Goal: Transaction & Acquisition: Purchase product/service

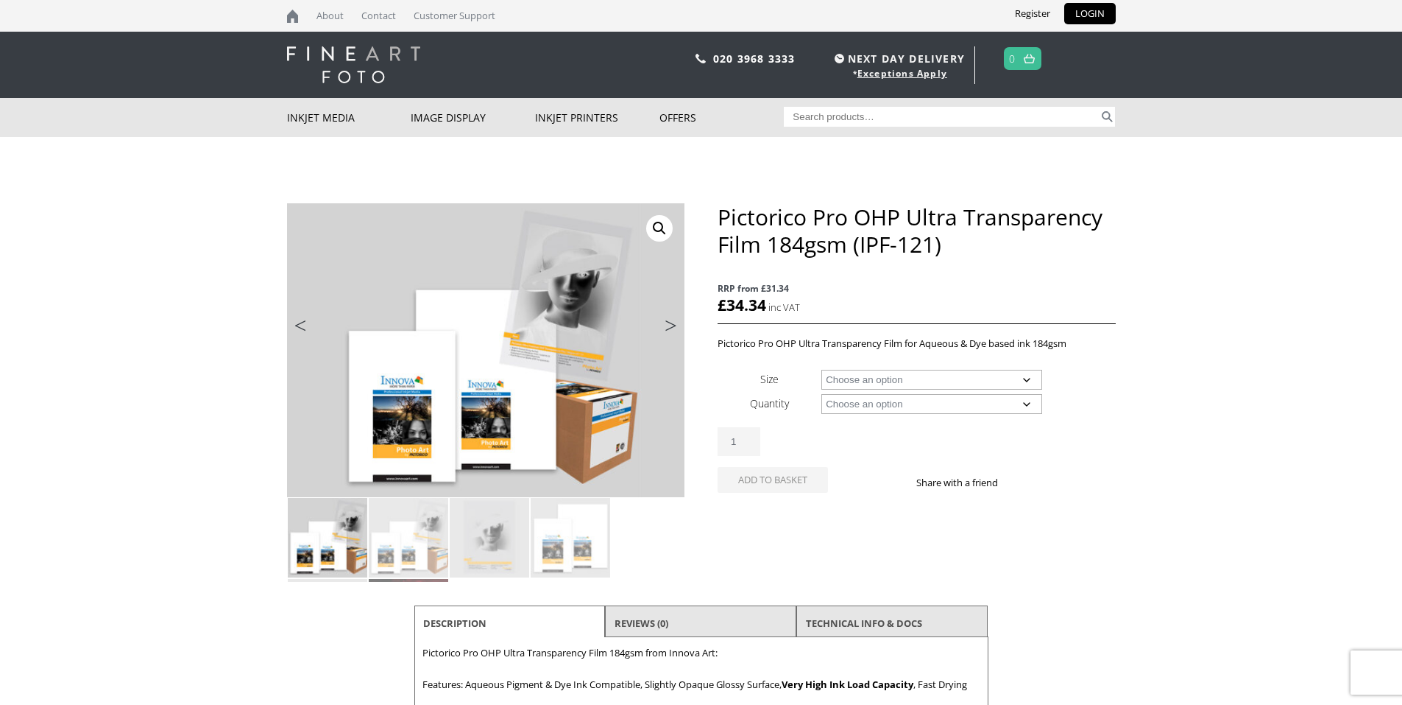
click at [1028, 378] on select "Choose an option A4 Sheet A3+ Sheet 17" Wide Roll 24" Wide Roll 44" Wide Roll" at bounding box center [932, 380] width 221 height 20
click at [822, 370] on select "Choose an option A4 Sheet A3+ Sheet 17" Wide Roll 24" Wide Roll 44" Wide Roll" at bounding box center [932, 380] width 221 height 20
click at [1027, 378] on select "Choose an option A4 Sheet A3+ Sheet 17" Wide Roll 24" Wide Roll 44" Wide Roll" at bounding box center [932, 380] width 221 height 20
click at [822, 370] on select "Choose an option A4 Sheet A3+ Sheet 17" Wide Roll 24" Wide Roll 44" Wide Roll" at bounding box center [932, 380] width 221 height 20
select select "a4-sheet"
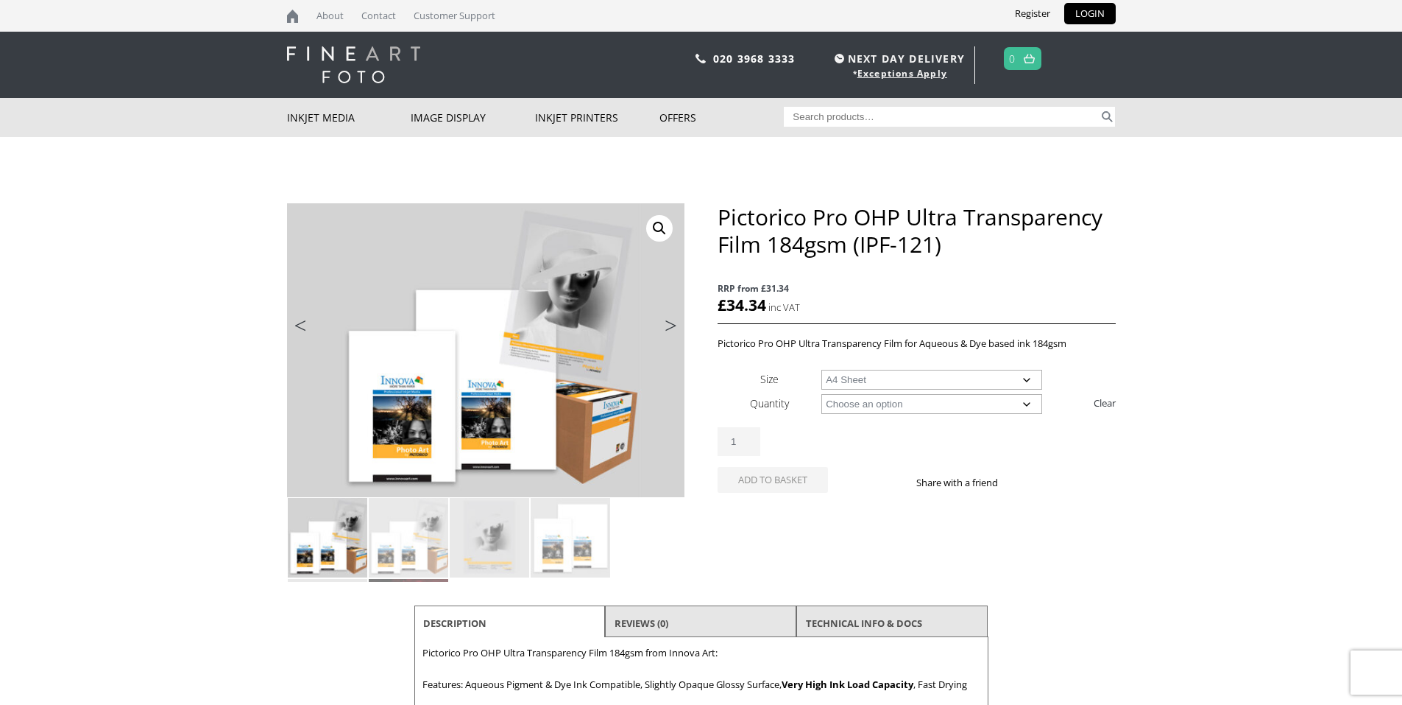
click at [1027, 378] on select "Choose an option A4 Sheet A3+ Sheet 17" Wide Roll 24" Wide Roll 44" Wide Roll" at bounding box center [932, 380] width 221 height 20
click at [1042, 454] on div "Pictorico Pro OHP Ultra Transparency Film 184gsm (IPF-121) quantity 1" at bounding box center [917, 441] width 398 height 29
click at [1026, 403] on select "Choose an option 20 Sheets" at bounding box center [932, 404] width 221 height 20
select select "20-sheets"
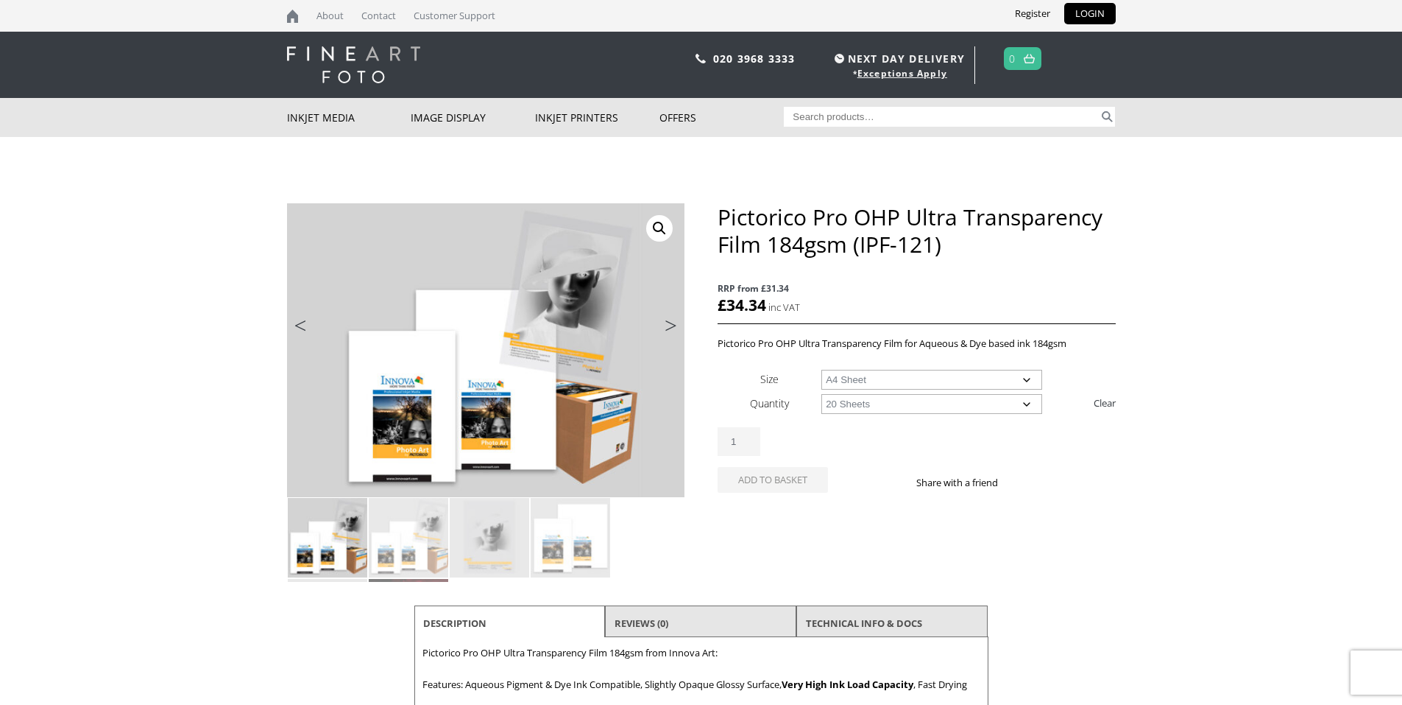
click at [822, 394] on select "Choose an option 20 Sheets" at bounding box center [932, 404] width 221 height 20
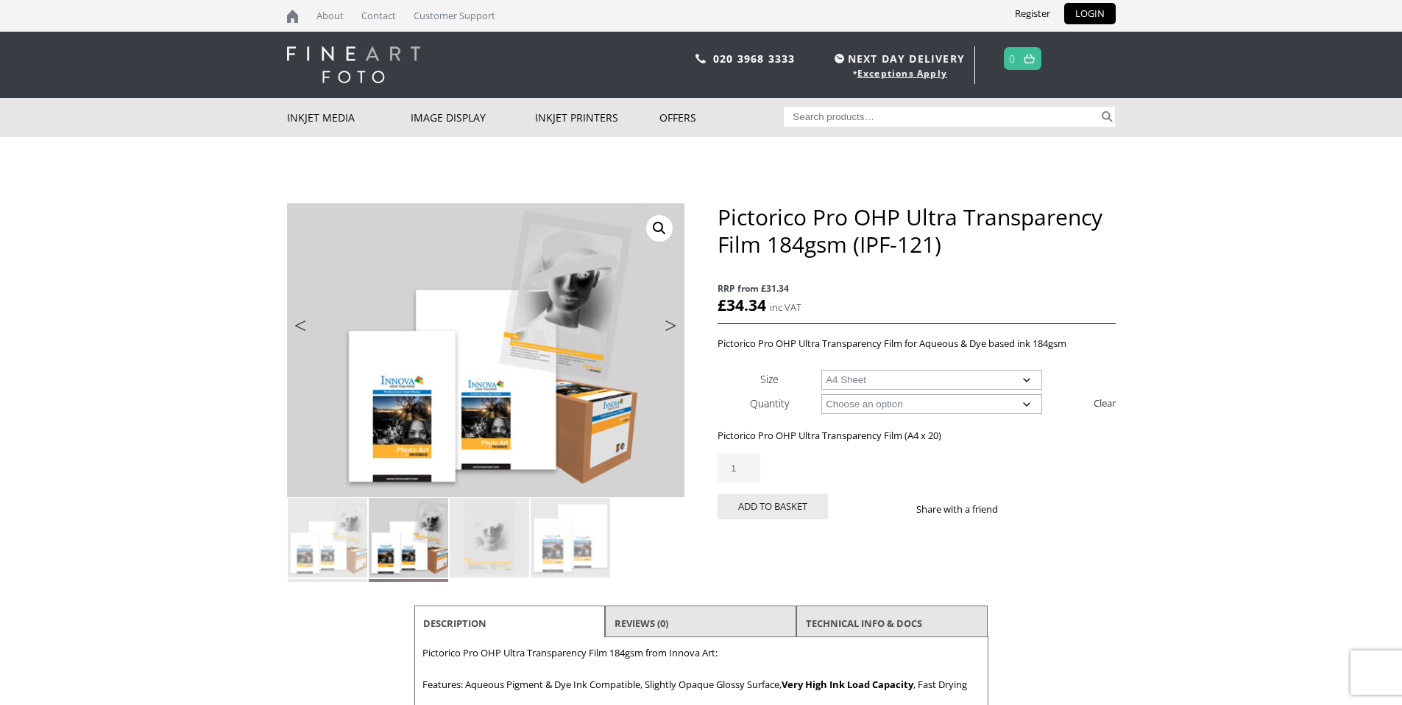
click at [1024, 380] on select "Choose an option A4 Sheet A3+ Sheet" at bounding box center [932, 380] width 221 height 20
select select "a3-sheet-2"
click at [822, 370] on select "Choose an option A4 Sheet A3+ Sheet" at bounding box center [932, 380] width 221 height 20
click at [1052, 465] on div "Pictorico Pro OHP Ultra Transparency Film 184gsm (IPF-121) quantity 1" at bounding box center [917, 468] width 398 height 29
click at [577, 547] on img at bounding box center [571, 538] width 80 height 80
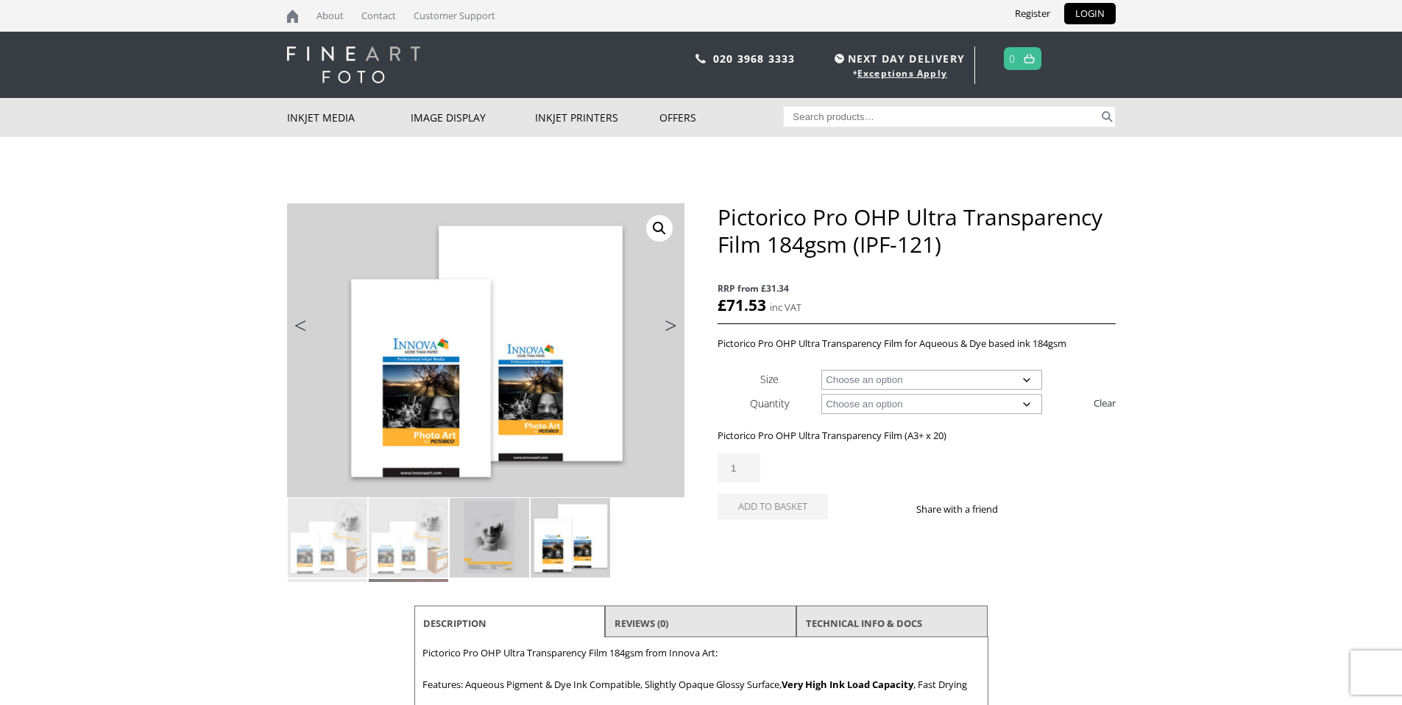
click at [480, 544] on img at bounding box center [490, 538] width 80 height 80
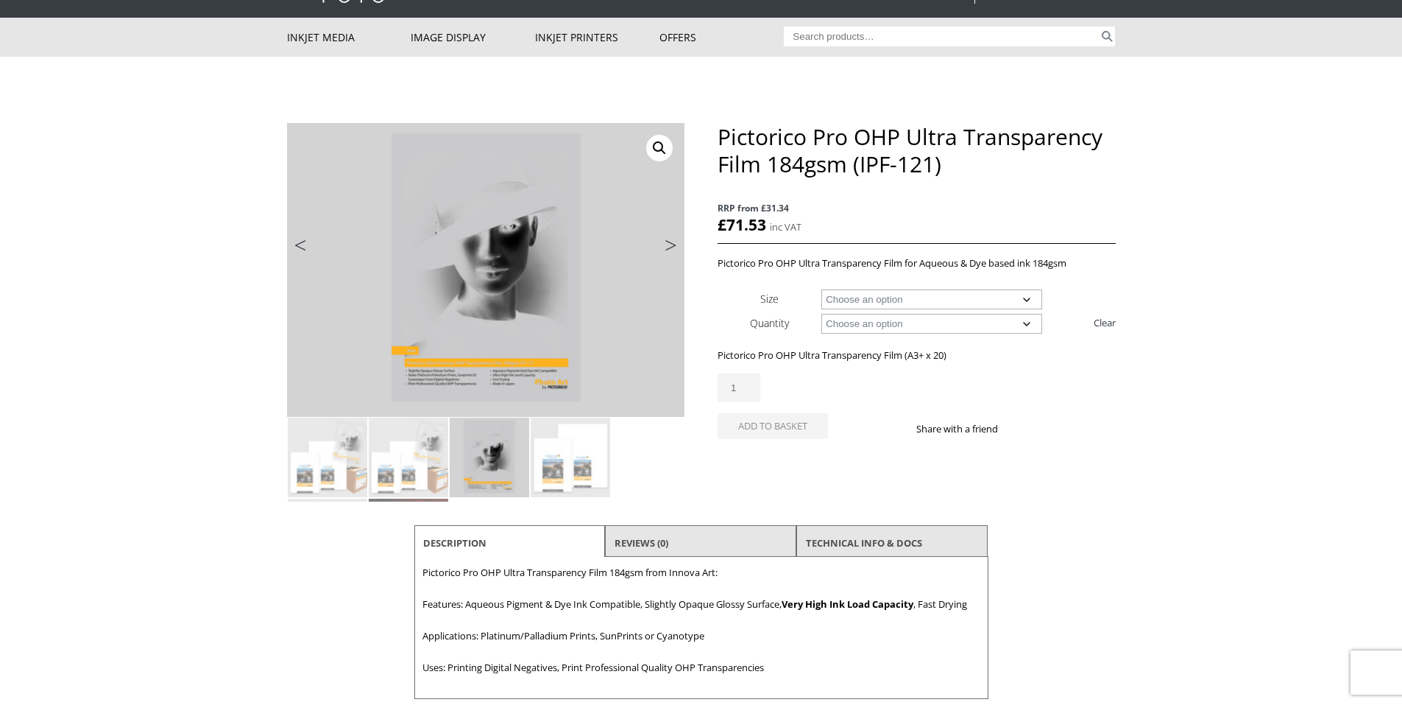
scroll to position [74, 0]
